Goal: Task Accomplishment & Management: Use online tool/utility

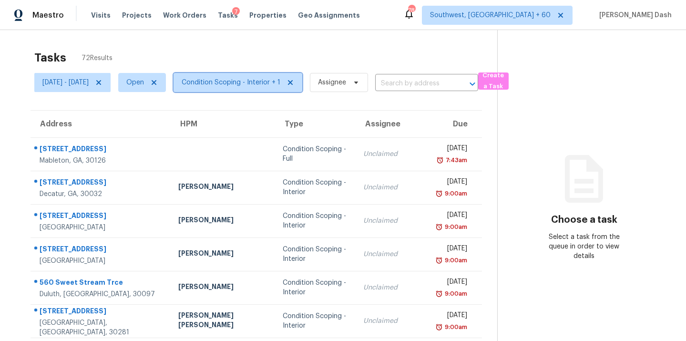
click at [259, 75] on span "Condition Scoping - Interior + 1" at bounding box center [238, 82] width 129 height 19
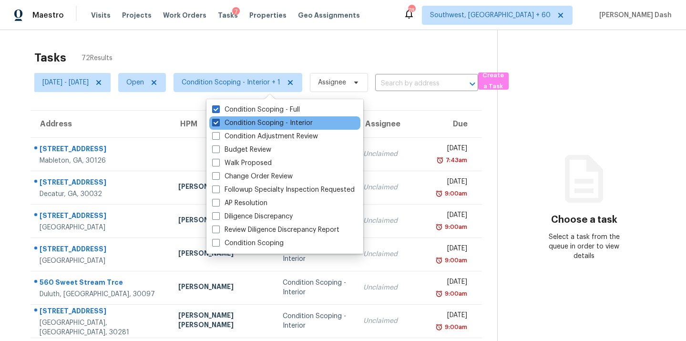
click at [258, 122] on label "Condition Scoping - Interior" at bounding box center [262, 123] width 101 height 10
click at [218, 122] on input "Condition Scoping - Interior" at bounding box center [215, 121] width 6 height 6
checkbox input "false"
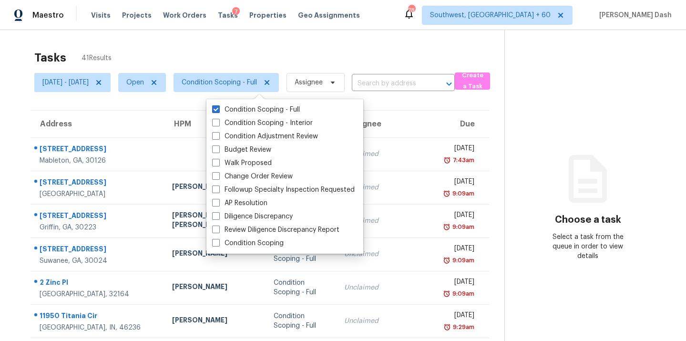
click at [270, 52] on div "Tasks 41 Results" at bounding box center [269, 57] width 470 height 25
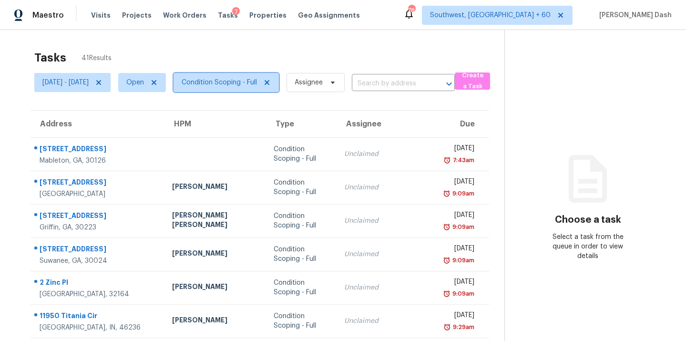
click at [257, 85] on span "Condition Scoping - Full" at bounding box center [219, 83] width 75 height 10
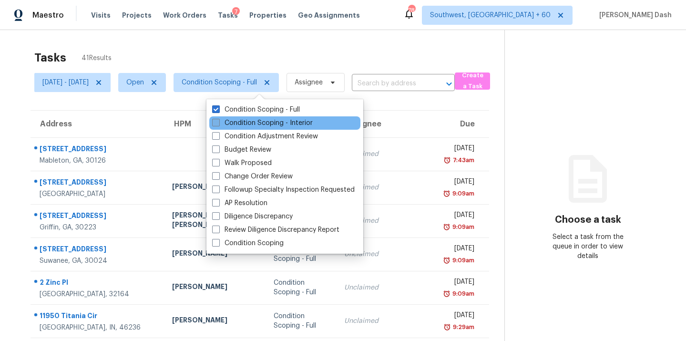
click at [263, 120] on label "Condition Scoping - Interior" at bounding box center [262, 123] width 101 height 10
click at [218, 120] on input "Condition Scoping - Interior" at bounding box center [215, 121] width 6 height 6
checkbox input "true"
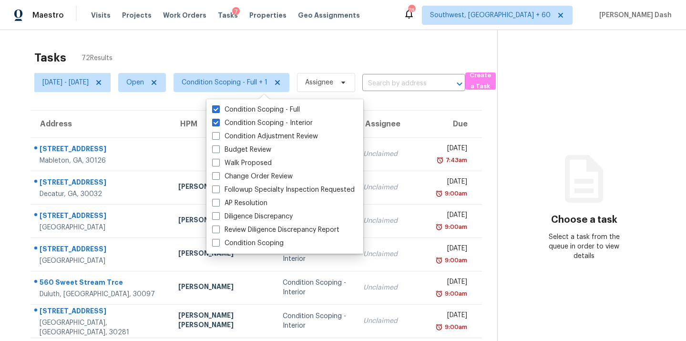
click at [267, 57] on div "Tasks 72 Results" at bounding box center [265, 57] width 463 height 25
